Goal: Information Seeking & Learning: Learn about a topic

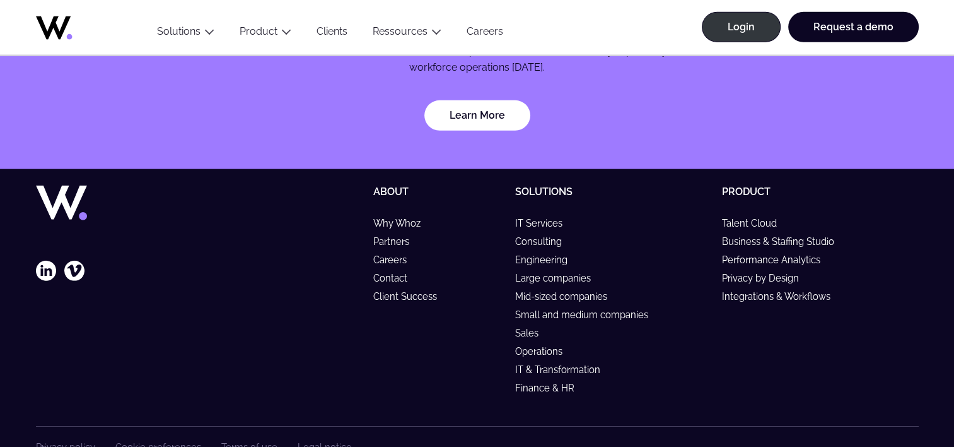
scroll to position [3785, 0]
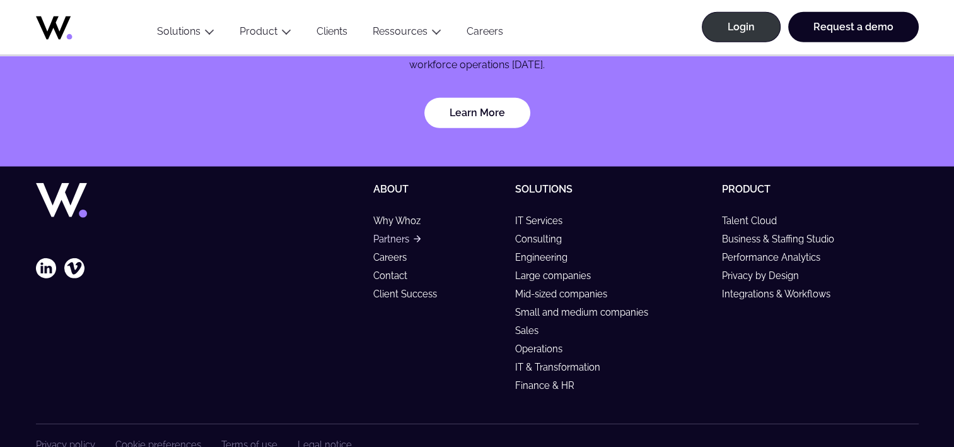
click at [400, 233] on link "Partners" at bounding box center [396, 238] width 47 height 11
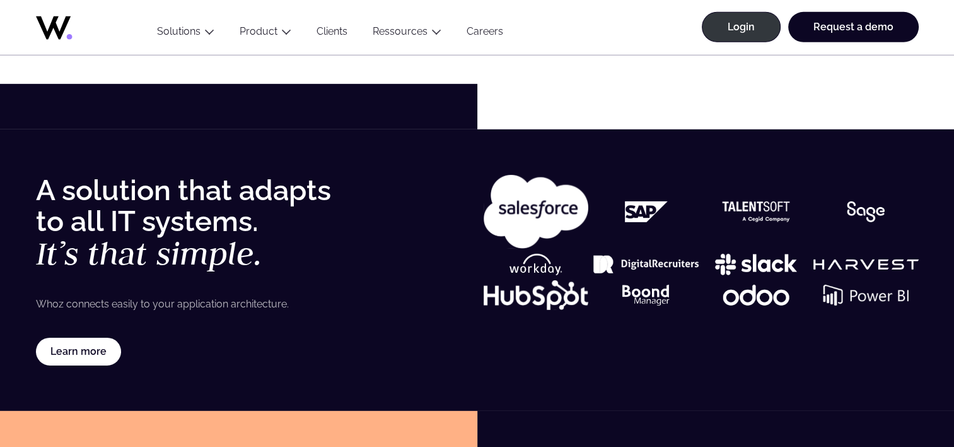
scroll to position [3974, 0]
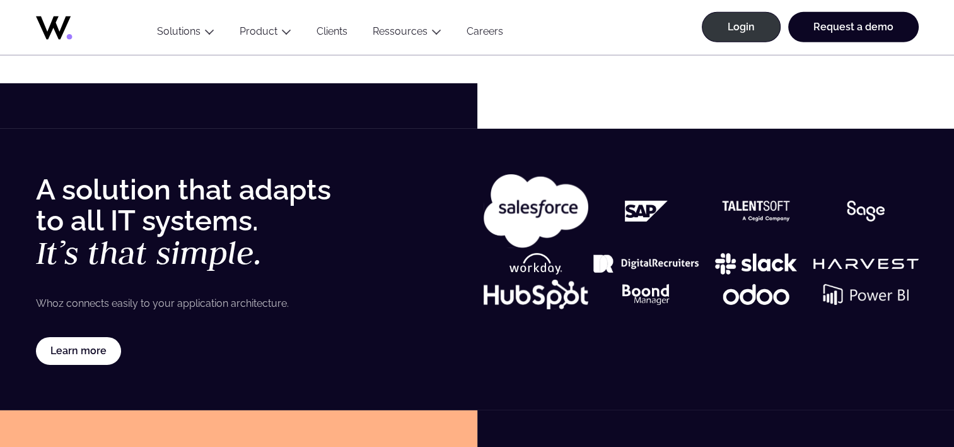
click at [642, 210] on img at bounding box center [646, 211] width 105 height 21
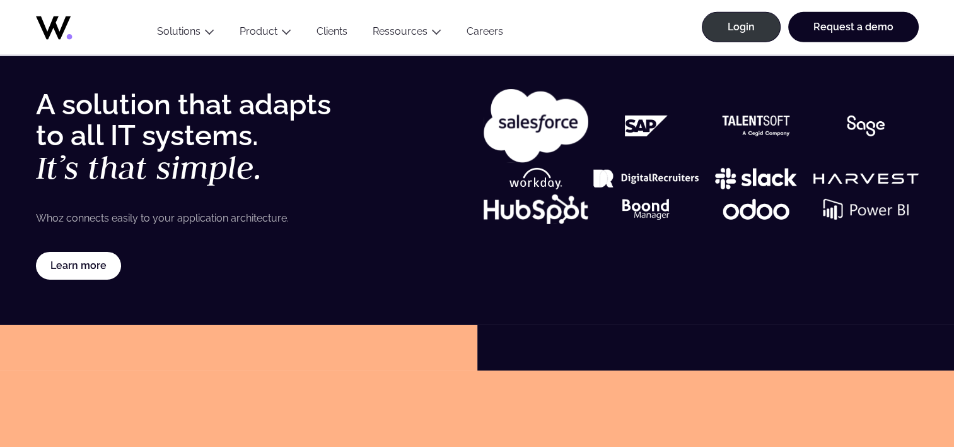
scroll to position [4037, 0]
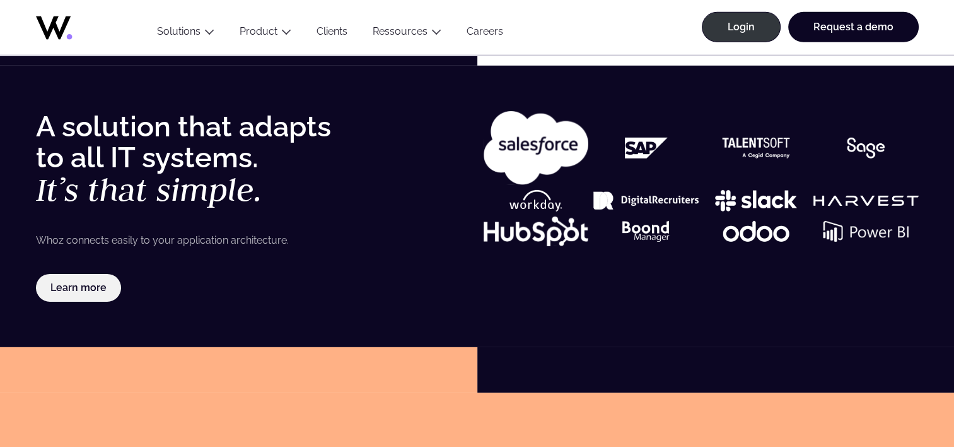
click at [93, 286] on link "Learn more" at bounding box center [79, 288] width 86 height 28
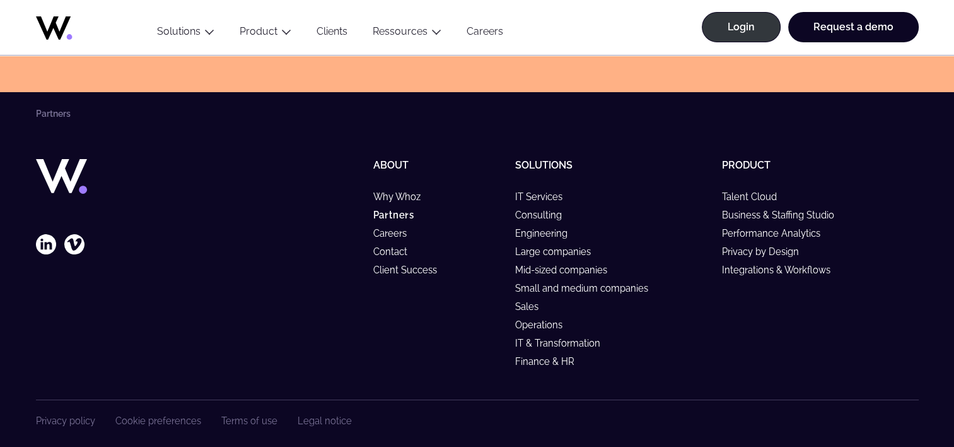
scroll to position [4962, 0]
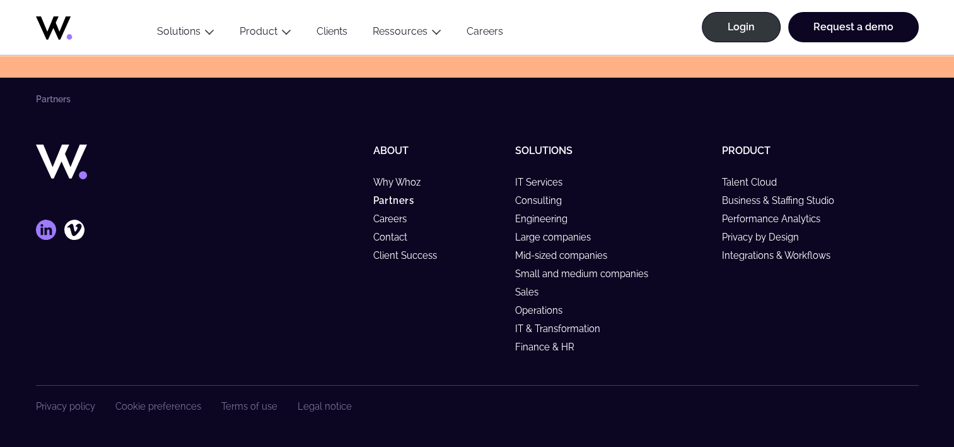
click at [44, 228] on icon at bounding box center [46, 230] width 20 height 20
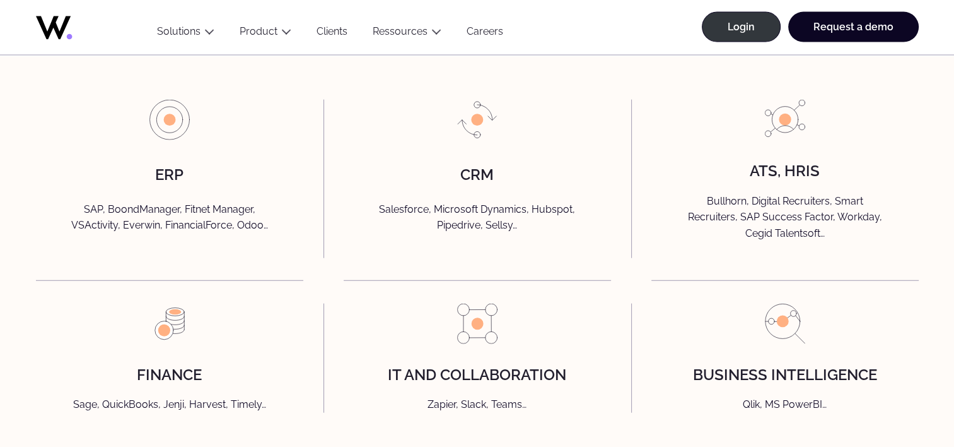
scroll to position [2902, 0]
click at [770, 237] on p "Bullhorn, Digital Recruiters, Smart Recruiters, SAP Success Factor, Workday, Ce…" at bounding box center [785, 218] width 241 height 48
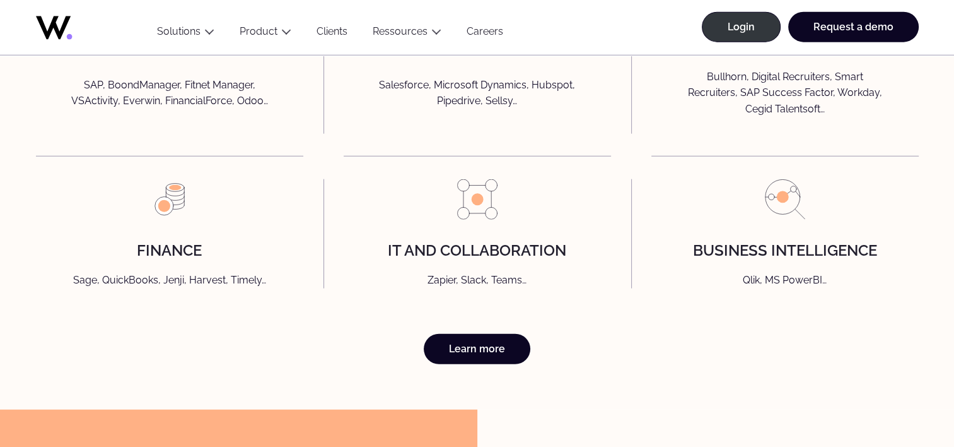
scroll to position [3028, 0]
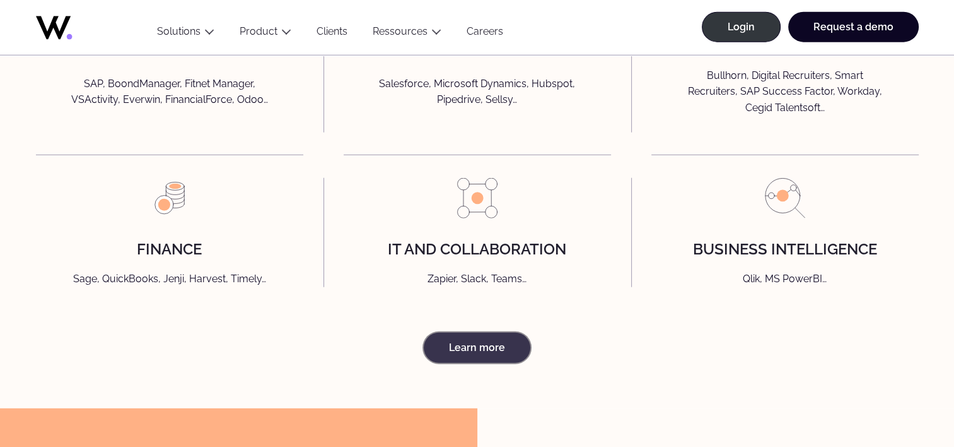
click at [483, 363] on link "Learn more" at bounding box center [477, 347] width 107 height 30
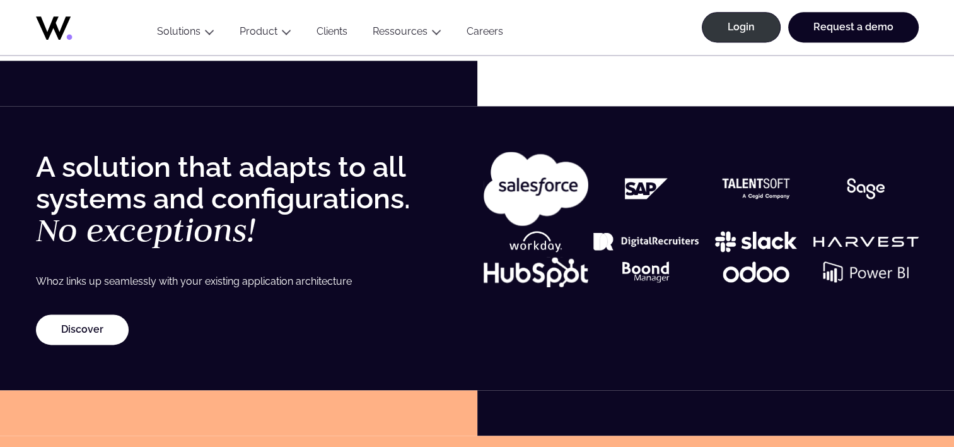
scroll to position [1766, 0]
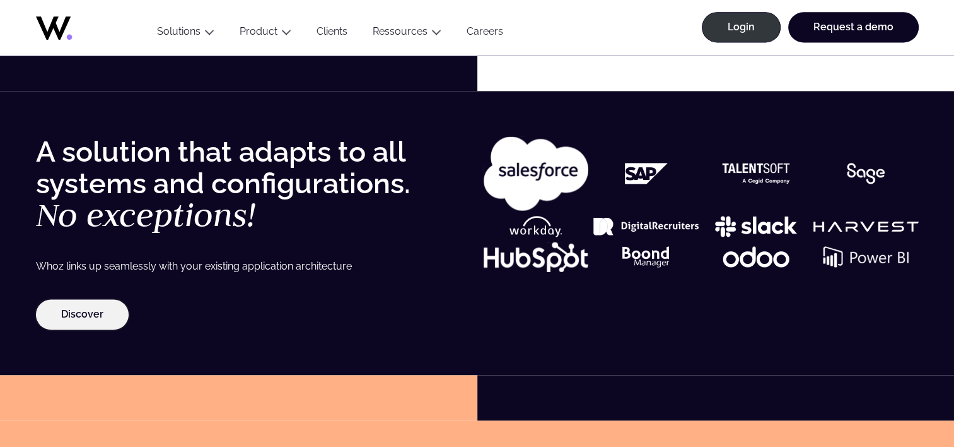
click at [95, 315] on link "Discover" at bounding box center [82, 314] width 93 height 30
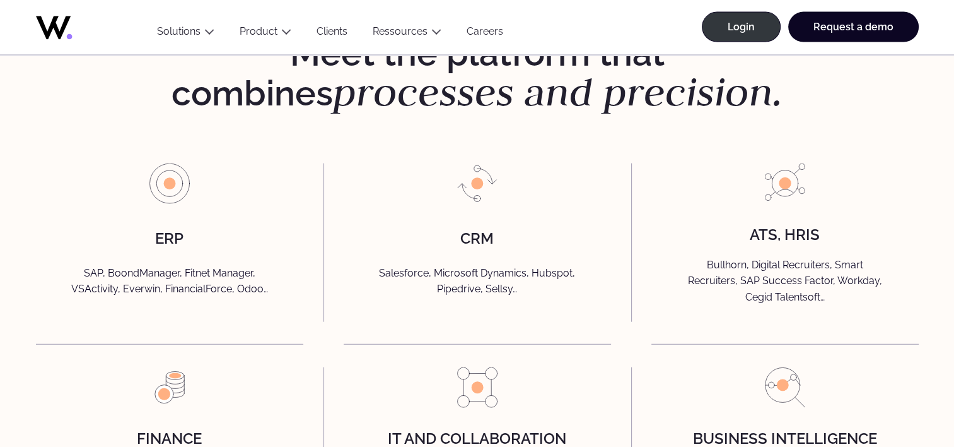
scroll to position [2902, 0]
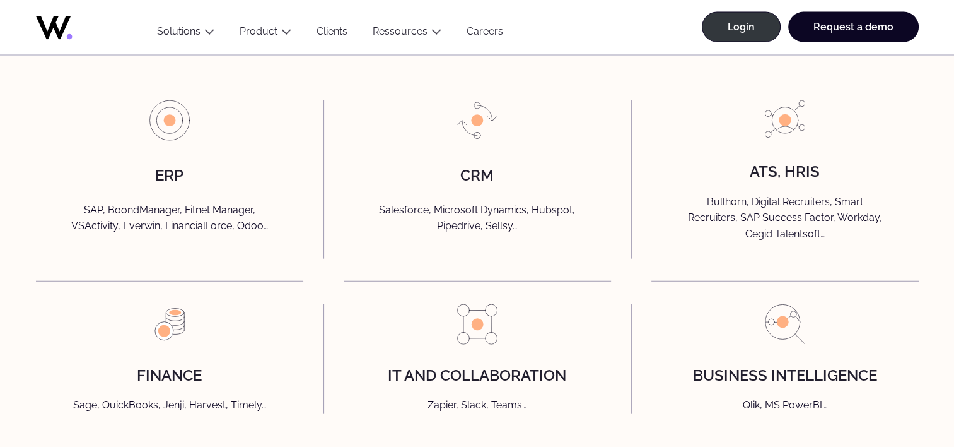
click at [768, 141] on img at bounding box center [785, 120] width 40 height 40
click at [785, 180] on h4 "ATS, HRIS" at bounding box center [785, 171] width 70 height 16
click at [202, 208] on div "ERP SAP, BoondManager, Fitnet Manager, VSActivity, Everwin, FinancialForce, Odo…" at bounding box center [169, 179] width 267 height 158
click at [199, 229] on p "SAP, BoondManager, Fitnet Manager, VSActivity, Everwin, FinancialForce, Odoo…" at bounding box center [169, 220] width 241 height 36
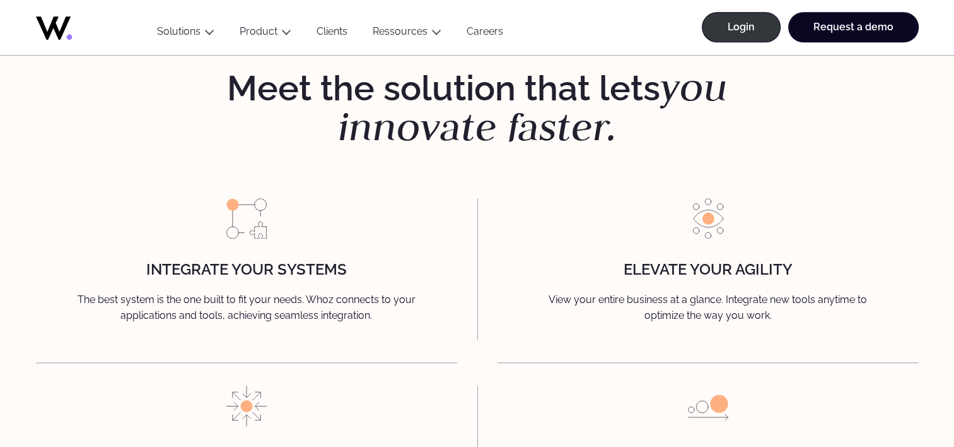
scroll to position [1388, 0]
